Goal: Complete application form

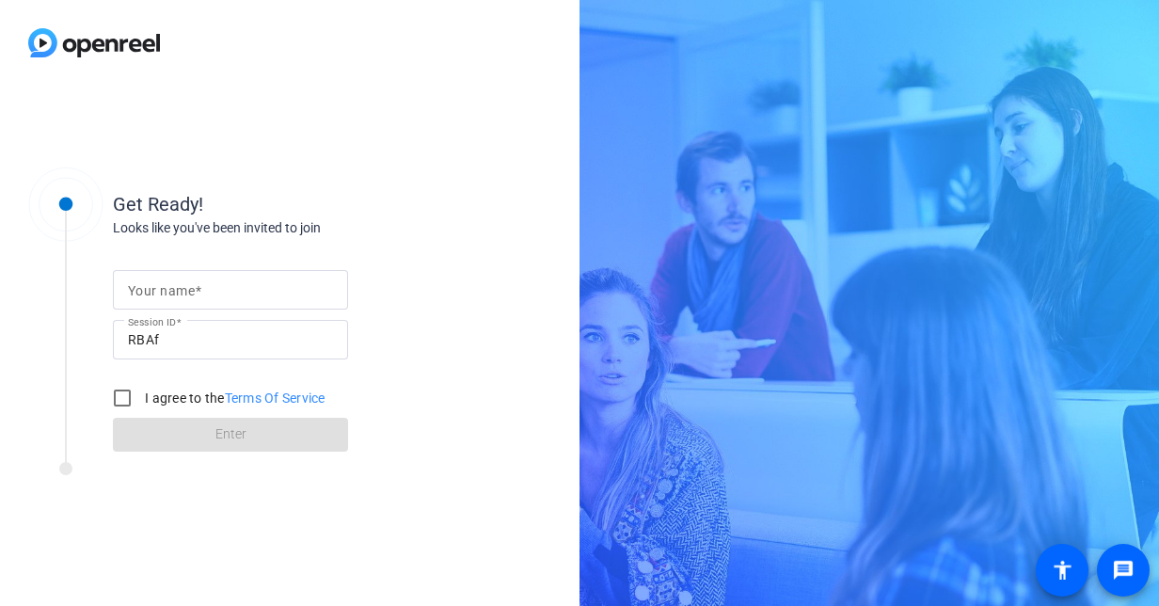
click at [178, 290] on mat-label "Your name" at bounding box center [161, 290] width 67 height 15
click at [178, 290] on input "Your name" at bounding box center [230, 290] width 205 height 23
type input "a"
type input "[PERSON_NAME]"
click at [136, 393] on input "I agree to the Terms Of Service" at bounding box center [123, 398] width 38 height 38
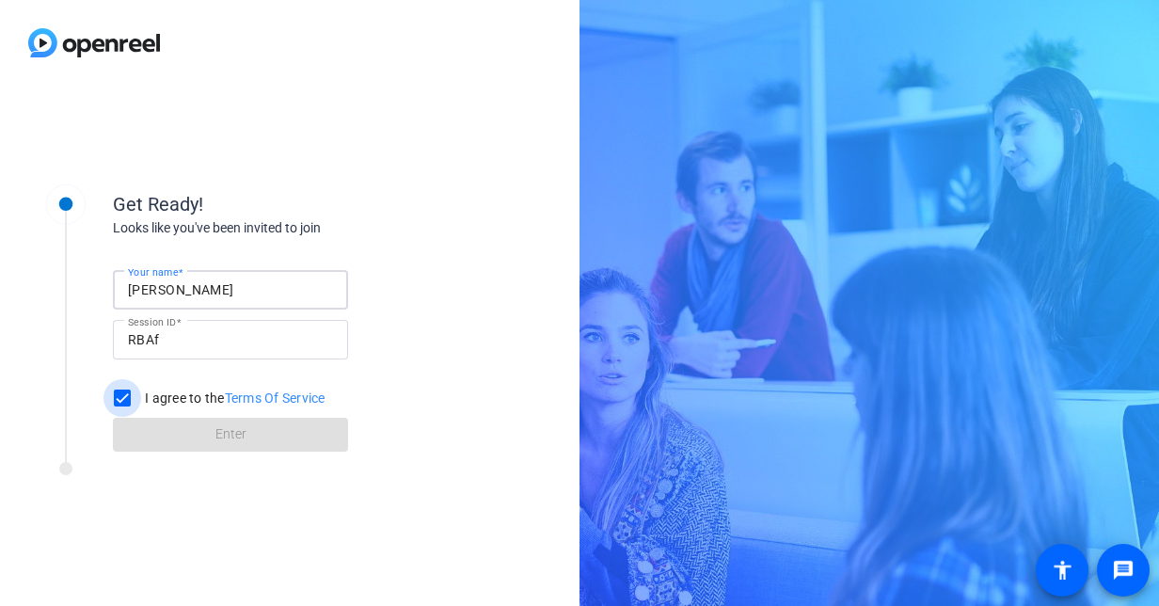
checkbox input "true"
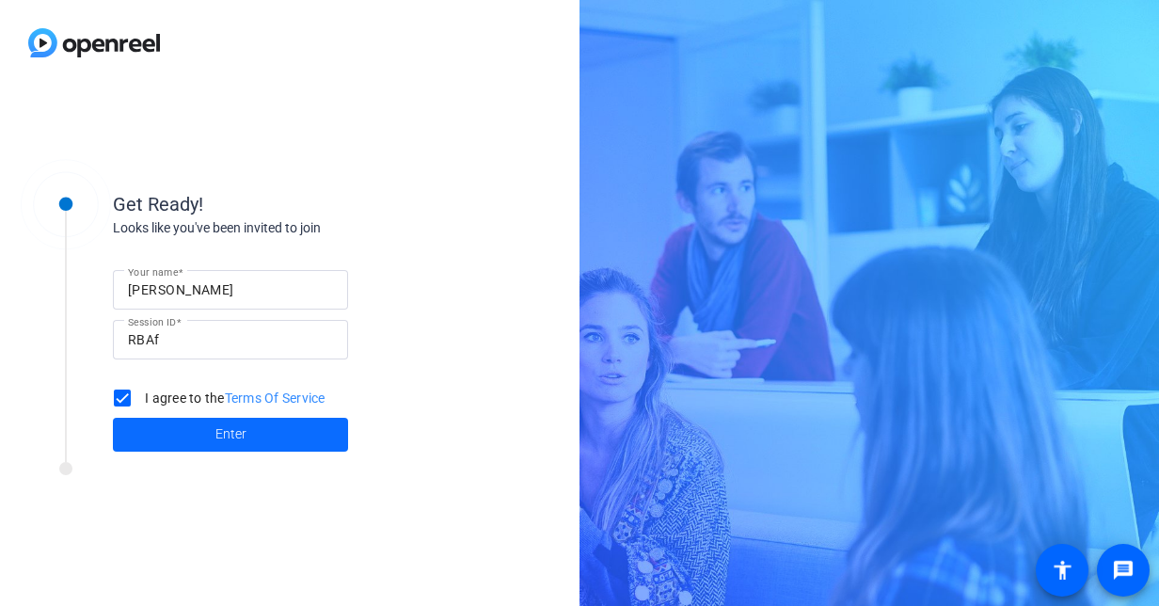
click at [221, 439] on span "Enter" at bounding box center [230, 434] width 31 height 20
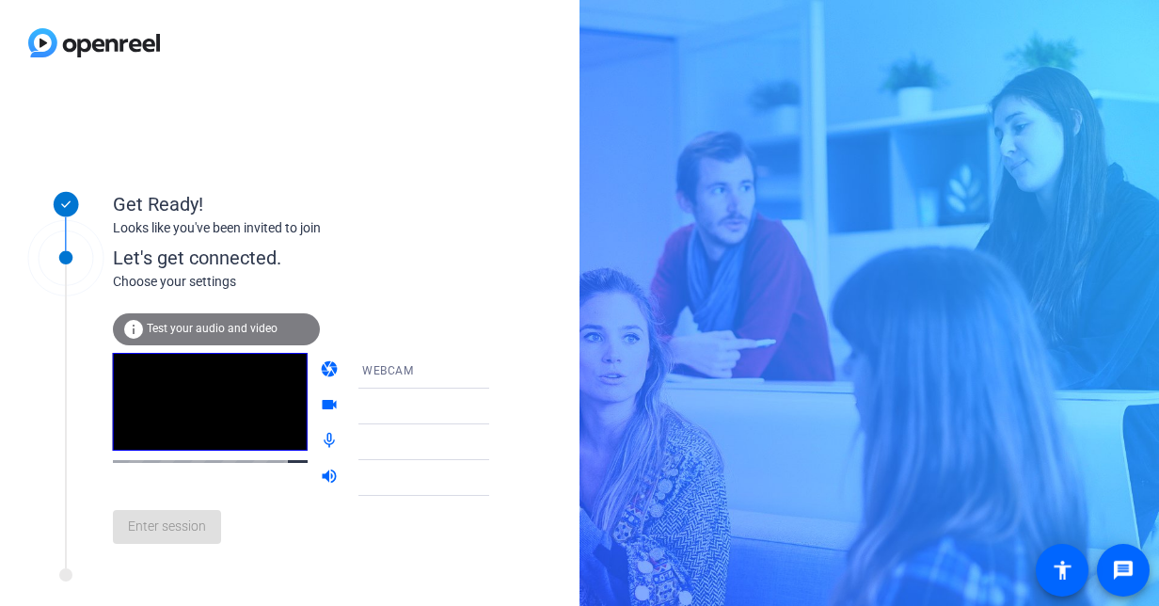
click at [497, 374] on icon at bounding box center [508, 370] width 23 height 23
click at [469, 373] on div at bounding box center [579, 303] width 1159 height 606
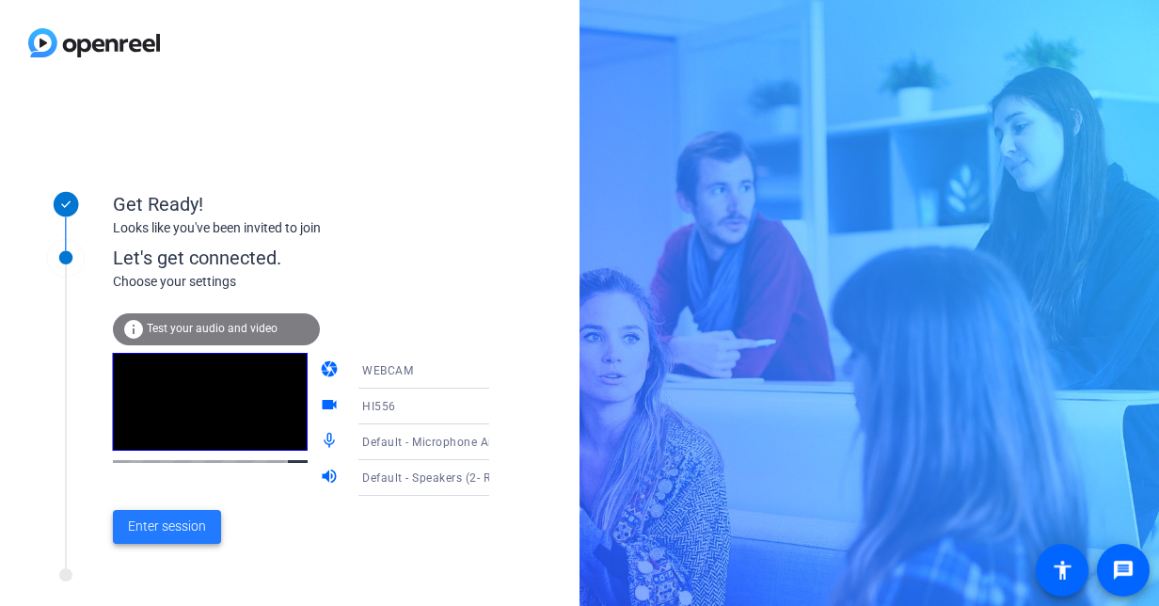
click at [186, 532] on span "Enter session" at bounding box center [167, 527] width 78 height 20
